Goal: Find specific page/section: Find specific page/section

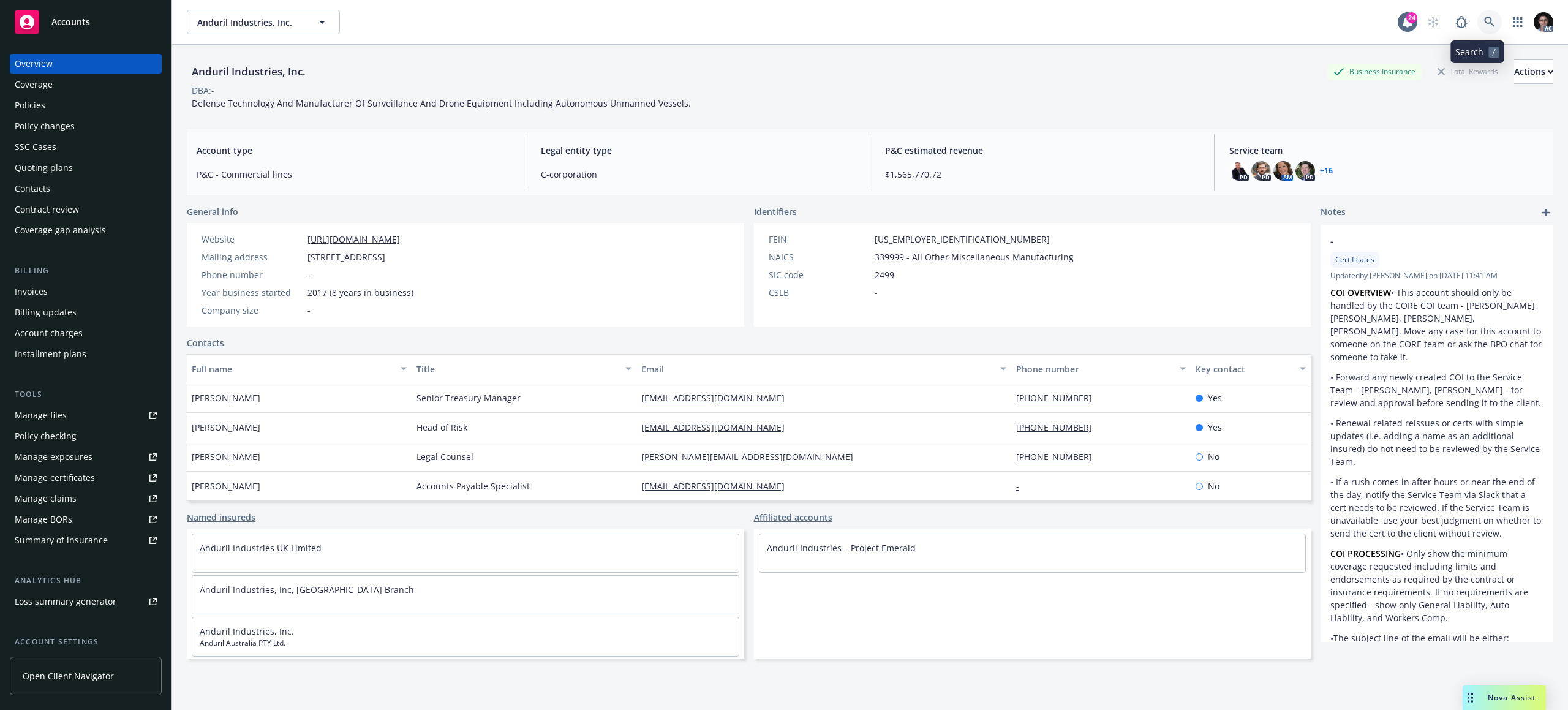
click at [1484, 18] on icon at bounding box center [1490, 22] width 11 height 11
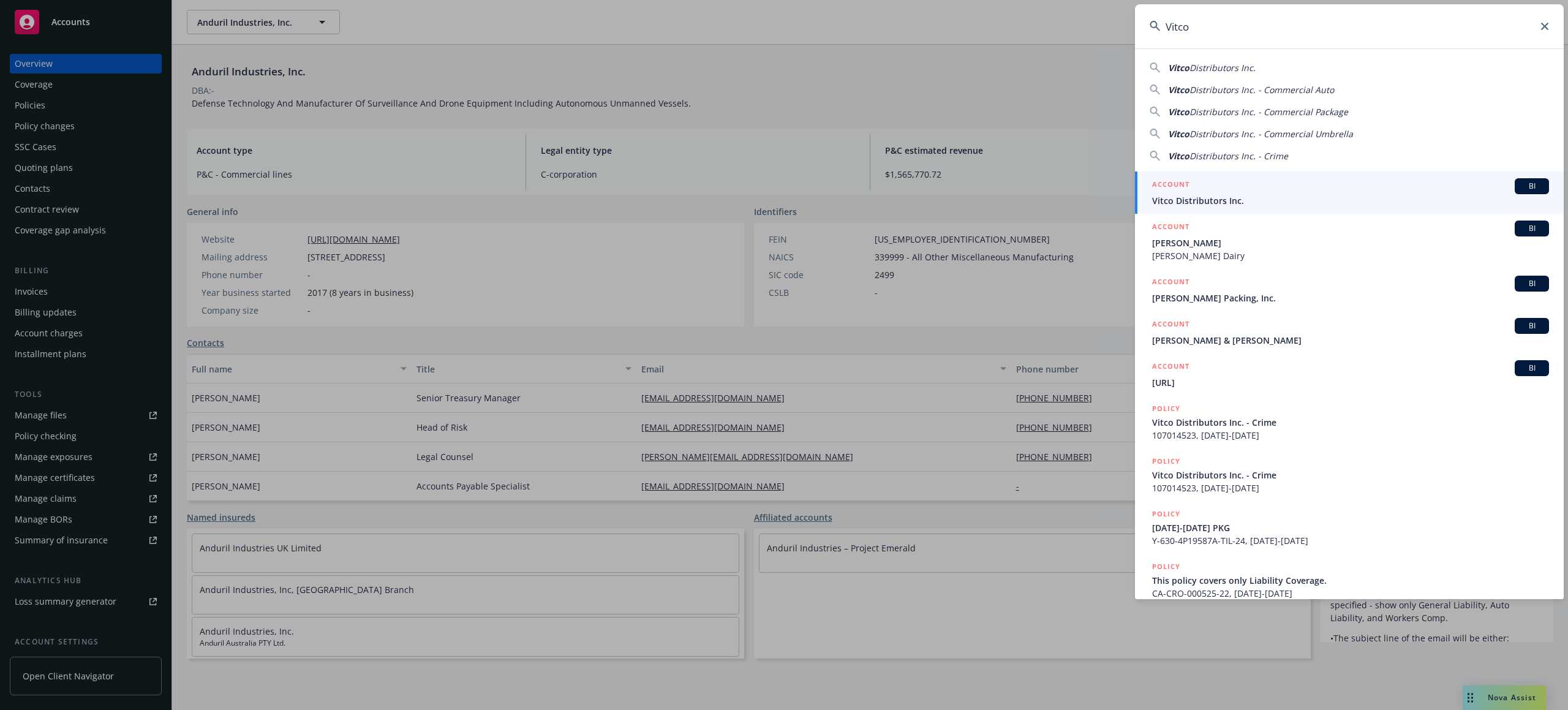
type input "Vitco"
click at [1524, 185] on span "BI" at bounding box center [1532, 186] width 25 height 11
